Goal: Check status: Check status

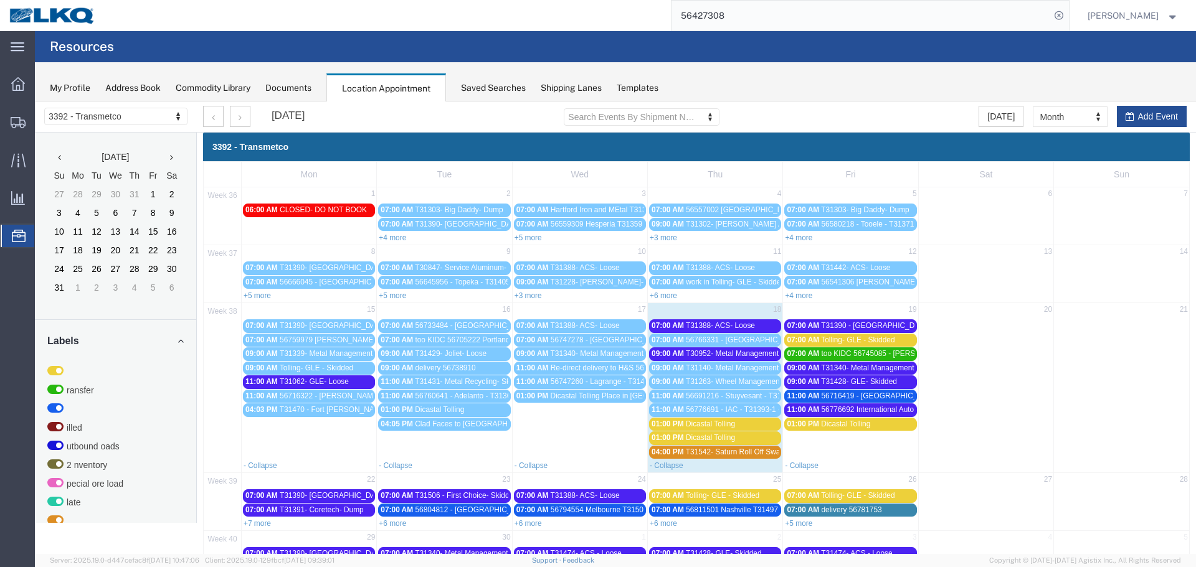
scroll to position [95, 0]
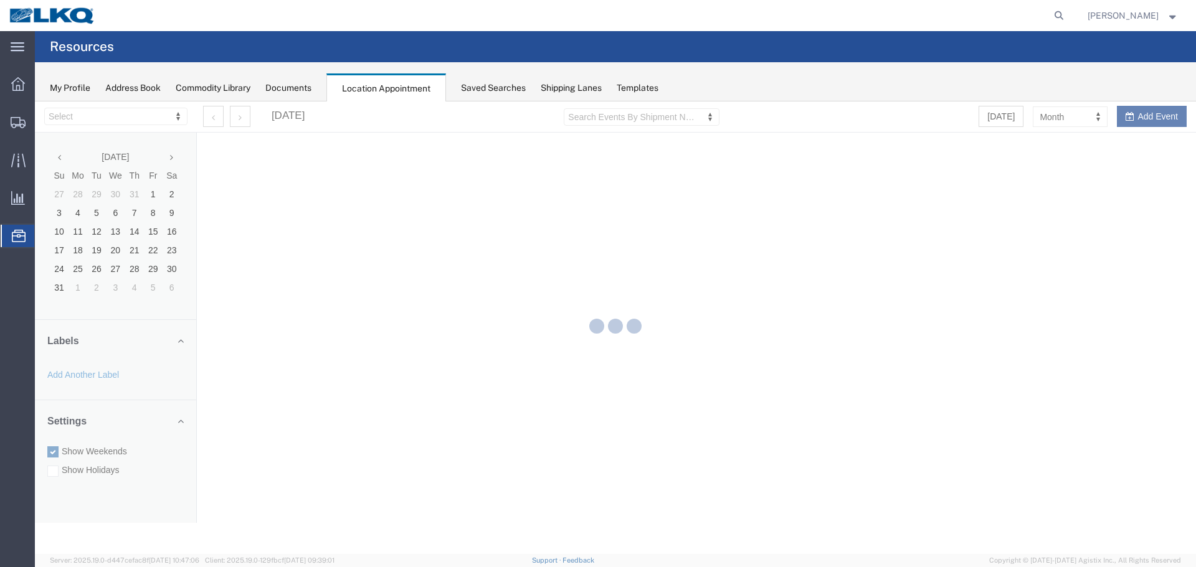
select select "28018"
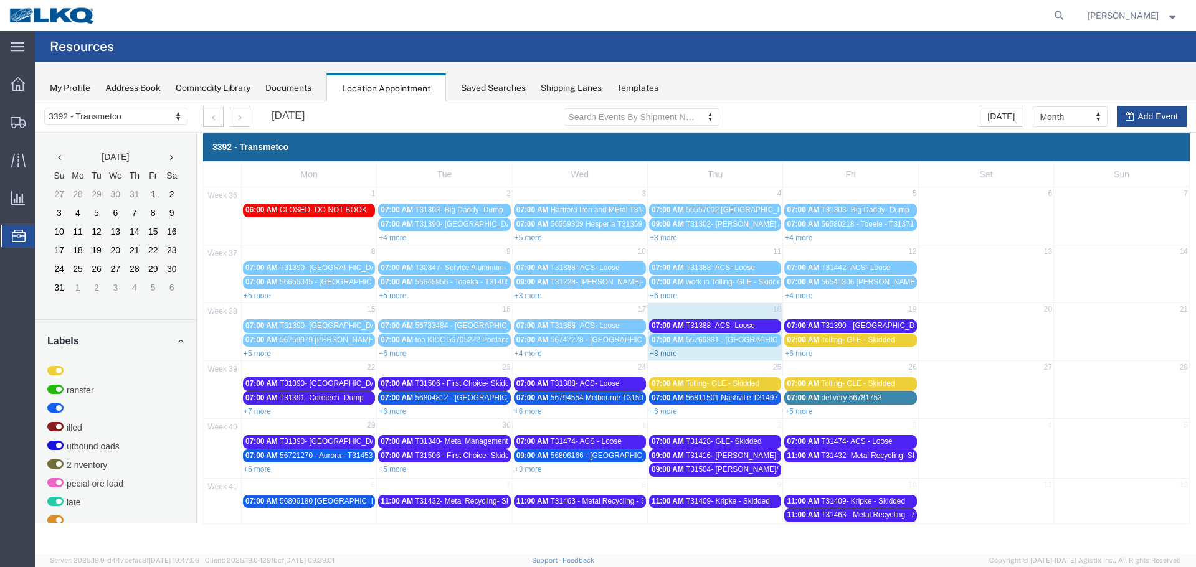
click at [665, 354] on link "+8 more" at bounding box center [663, 353] width 27 height 9
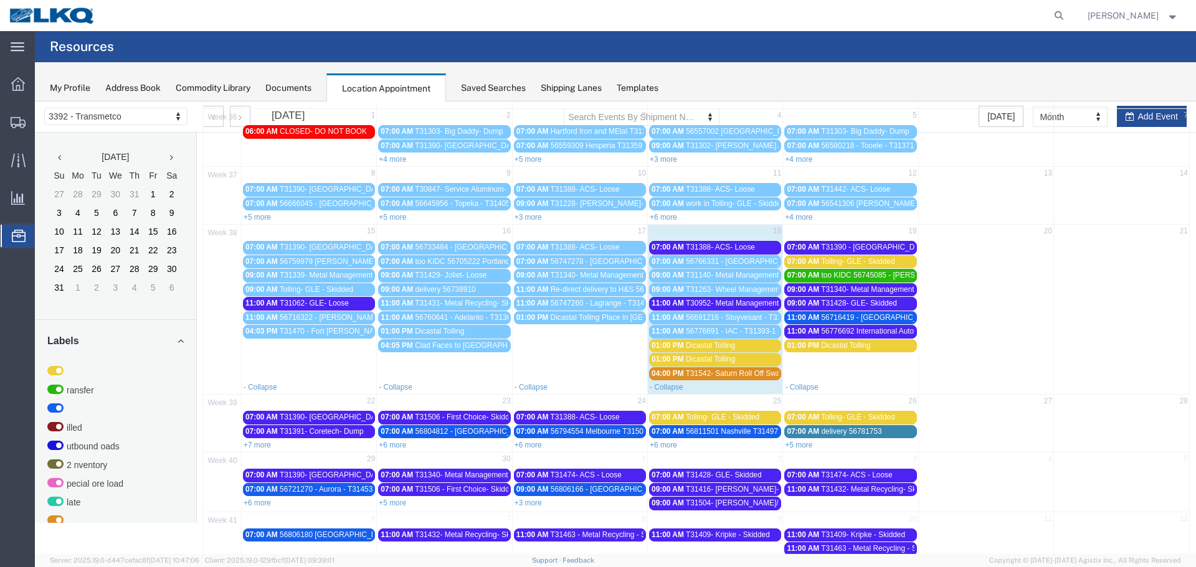
scroll to position [95, 0]
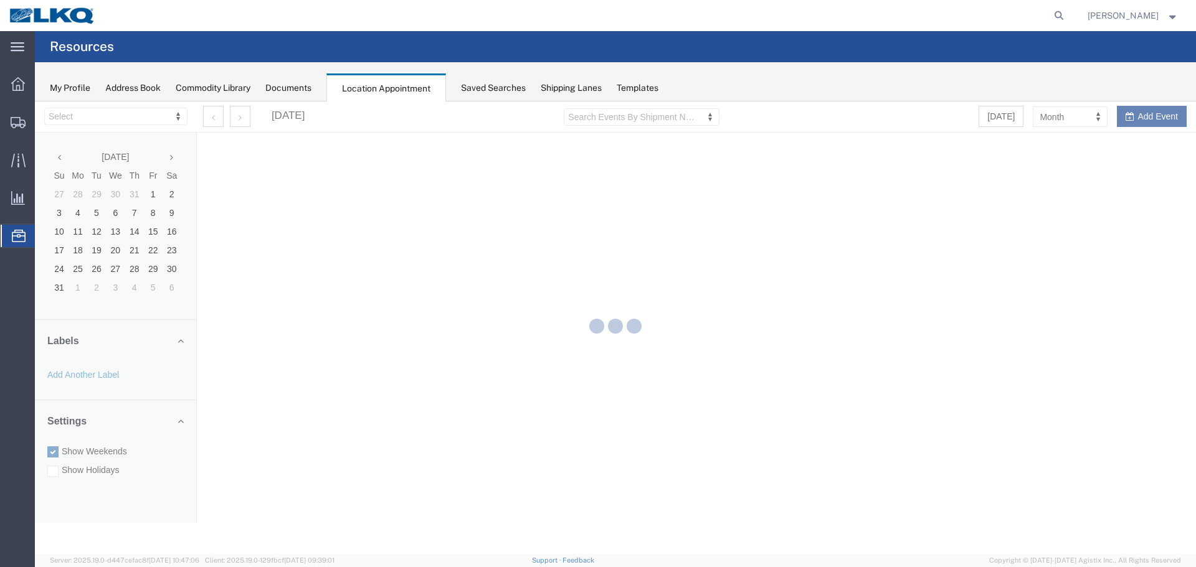
select select "28018"
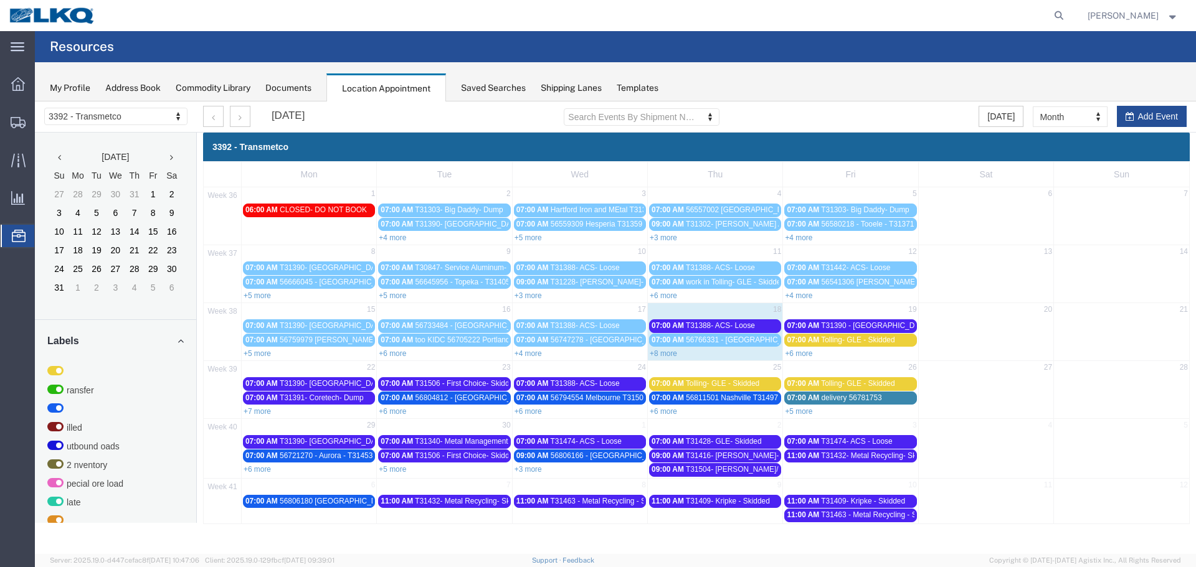
click at [0, 0] on span "Location Appointment" at bounding box center [0, 0] width 0 height 0
click at [658, 351] on link "+8 more" at bounding box center [663, 353] width 27 height 9
